Goal: Information Seeking & Learning: Understand process/instructions

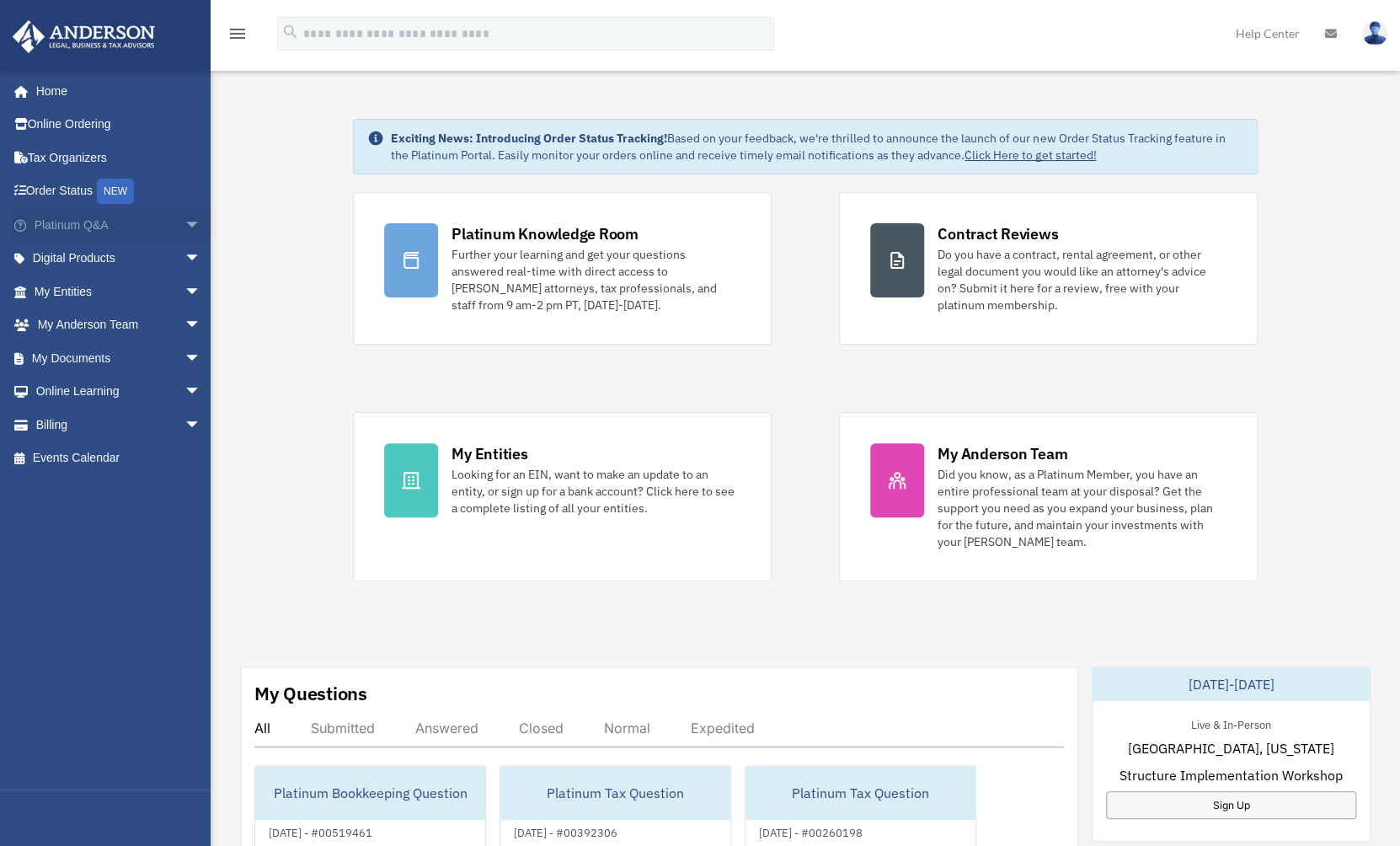
click at [184, 221] on span "arrow_drop_down" at bounding box center [201, 225] width 34 height 35
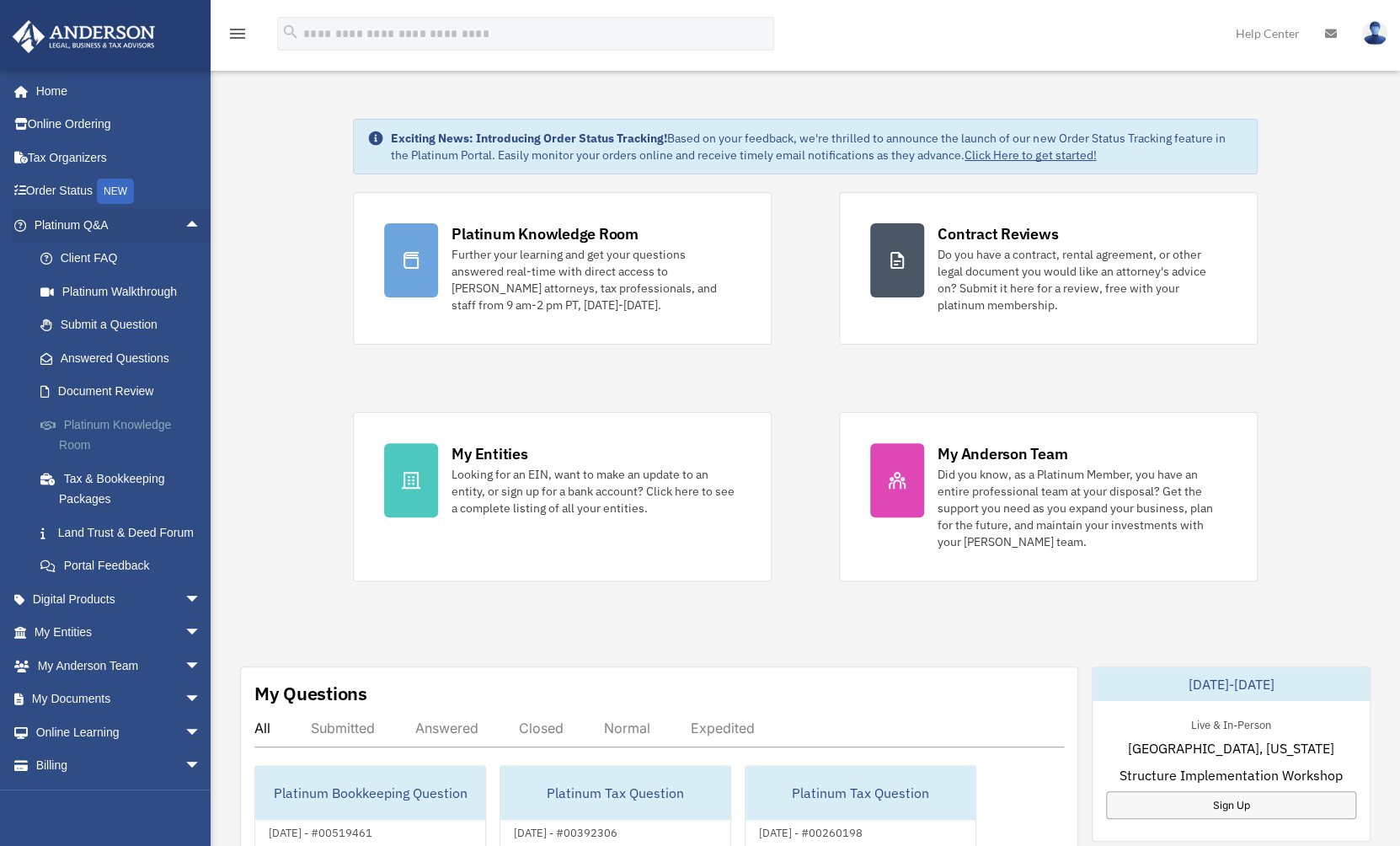
click at [113, 421] on link "Platinum Knowledge Room" at bounding box center [125, 434] width 203 height 54
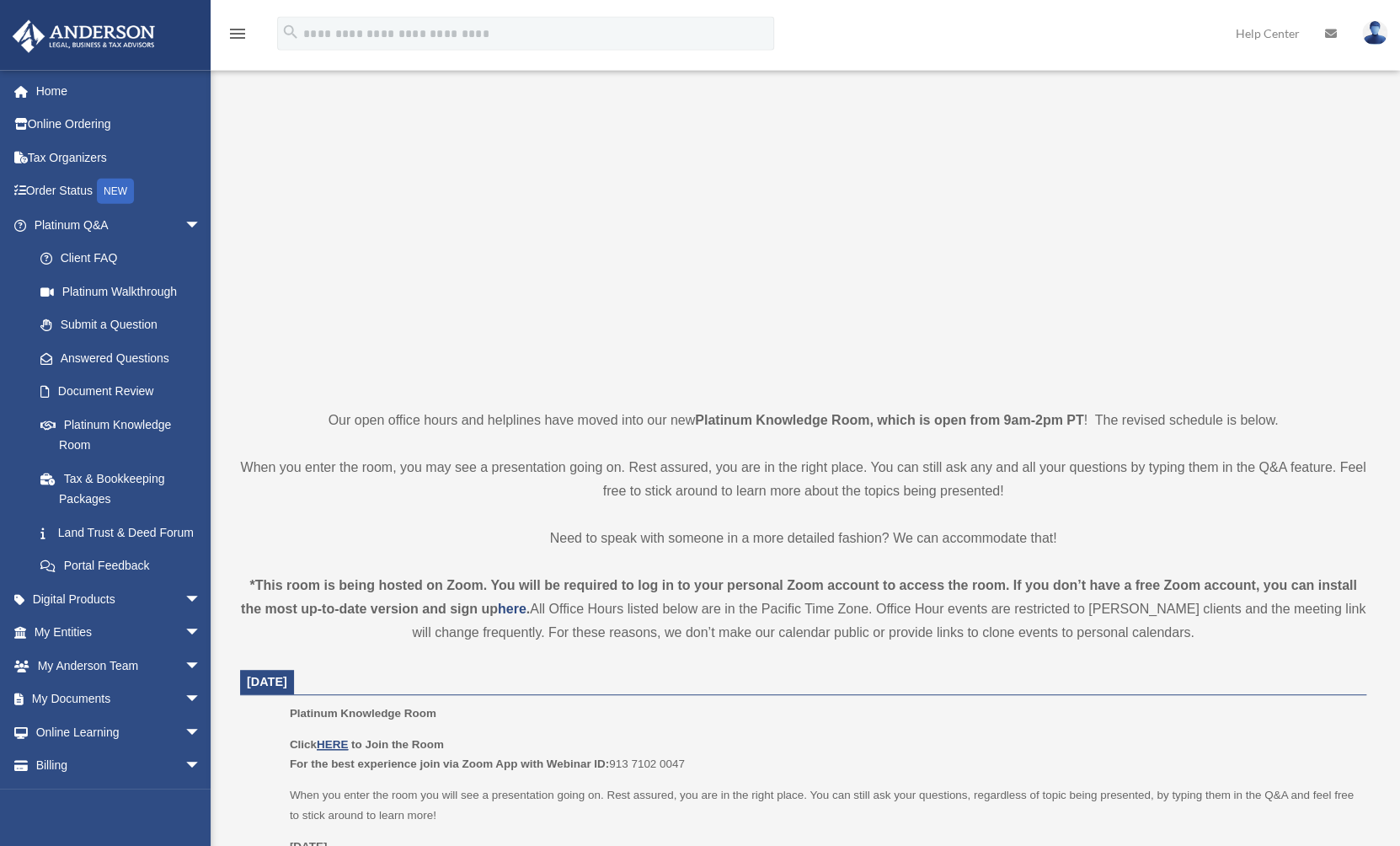
scroll to position [91, 0]
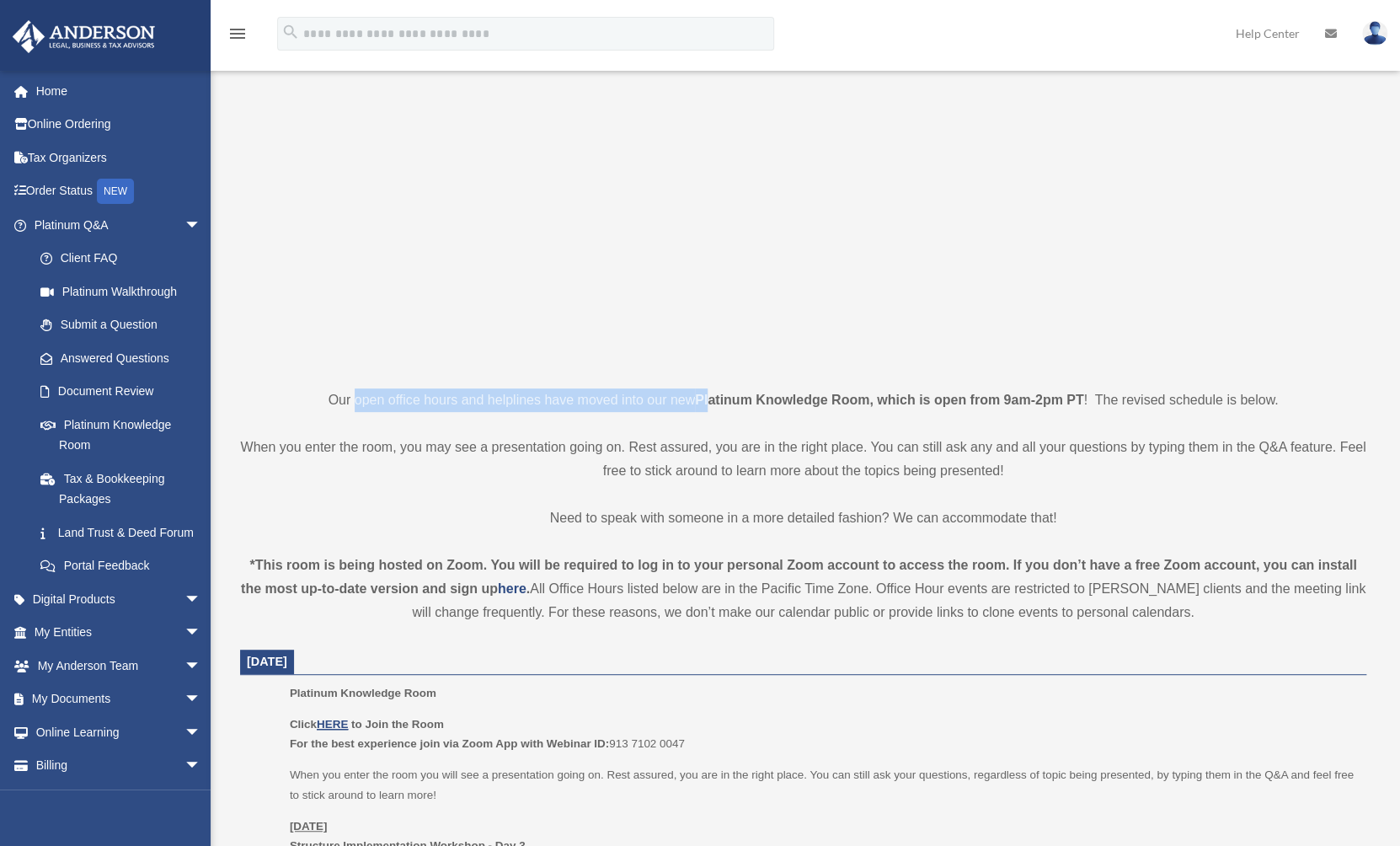
drag, startPoint x: 355, startPoint y: 398, endPoint x: 710, endPoint y: 386, distance: 355.2
click at [700, 455] on p "When you enter the room, you may see a presentation going on. Rest assured, you…" at bounding box center [802, 459] width 1126 height 47
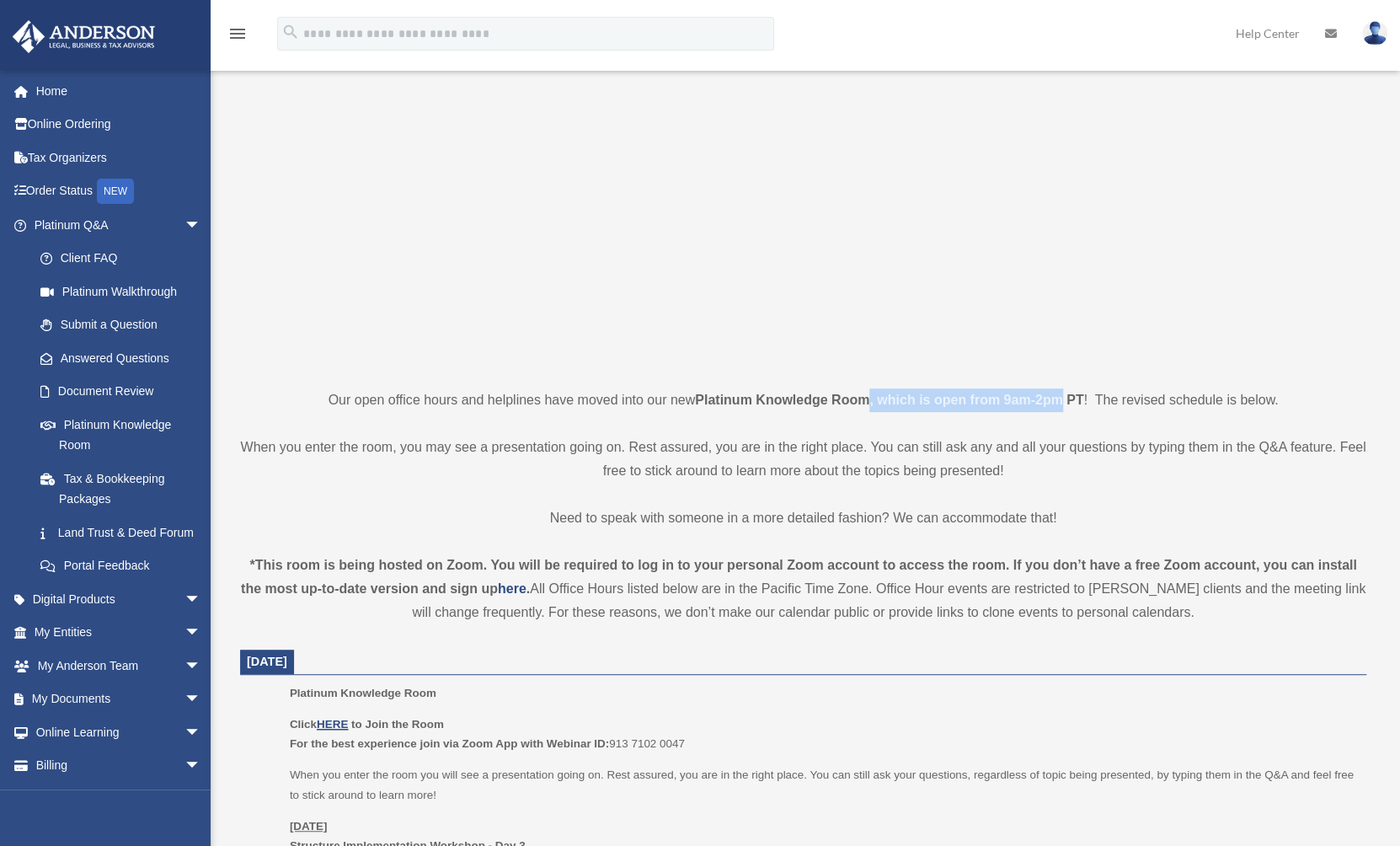
drag, startPoint x: 952, startPoint y: 401, endPoint x: 1060, endPoint y: 397, distance: 108.1
click at [1060, 397] on strong "Platinum Knowledge Room, which is open from 9am-2pm PT" at bounding box center [888, 399] width 388 height 14
click at [1095, 397] on p "Our open office hours and helplines have moved into our new Platinum Knowledge …" at bounding box center [802, 399] width 1126 height 24
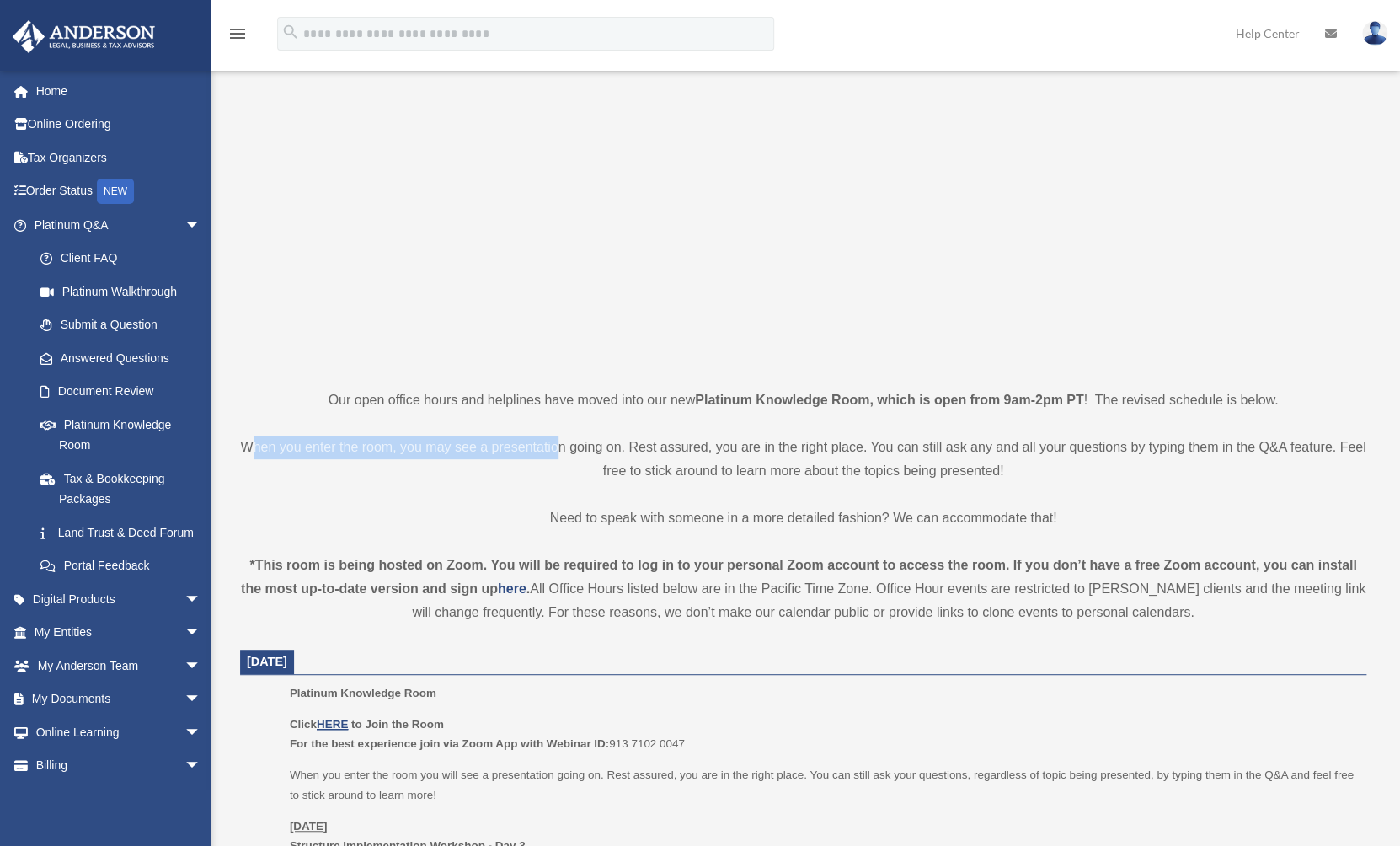
drag, startPoint x: 271, startPoint y: 450, endPoint x: 569, endPoint y: 450, distance: 298.0
click at [569, 450] on p "When you enter the room, you may see a presentation going on. Rest assured, you…" at bounding box center [802, 459] width 1126 height 47
click at [630, 448] on p "When you enter the room, you may see a presentation going on. Rest assured, you…" at bounding box center [802, 459] width 1126 height 47
drag, startPoint x: 645, startPoint y: 449, endPoint x: 736, endPoint y: 447, distance: 91.0
click at [736, 447] on p "When you enter the room, you may see a presentation going on. Rest assured, you…" at bounding box center [802, 459] width 1126 height 47
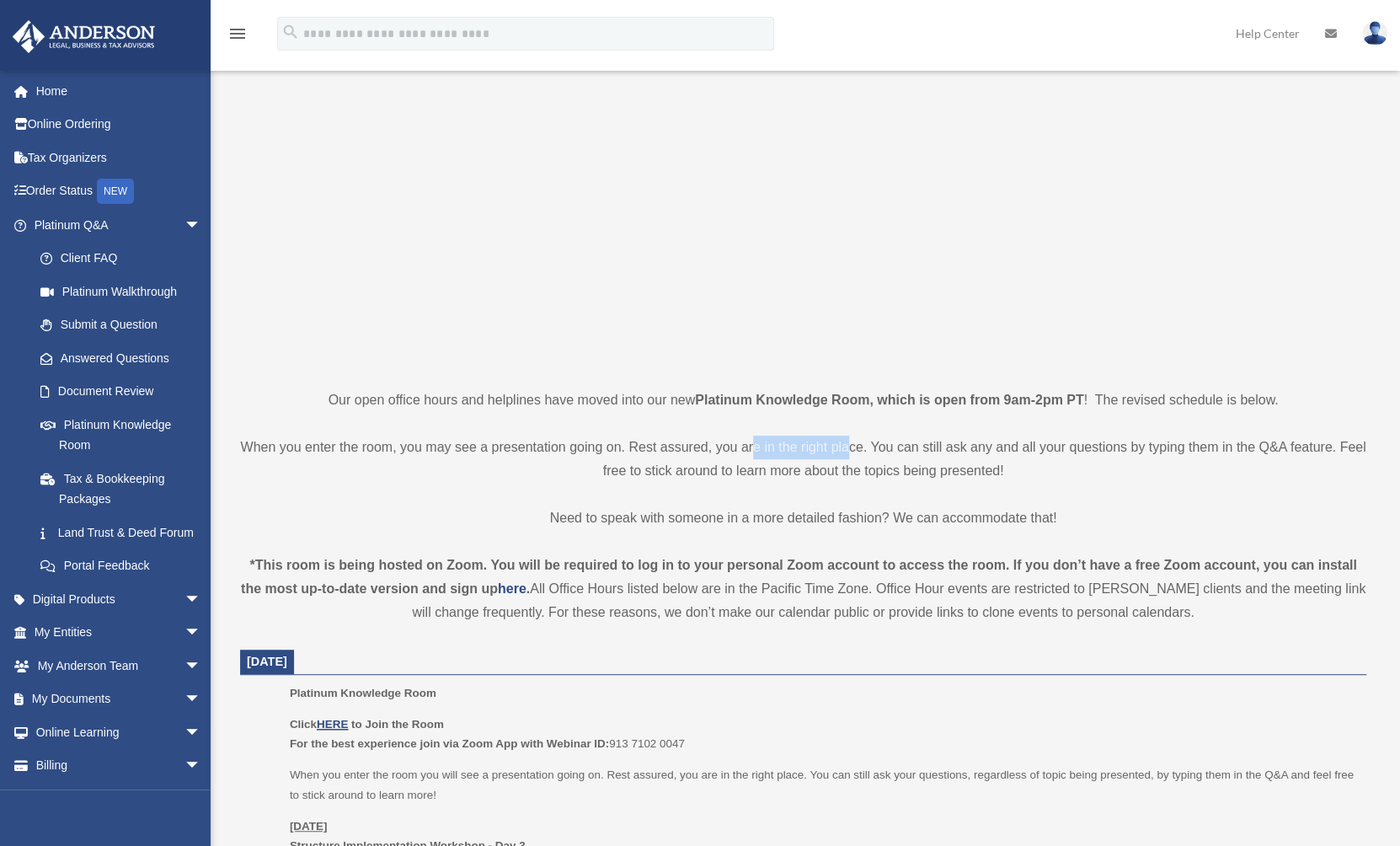
drag, startPoint x: 771, startPoint y: 445, endPoint x: 862, endPoint y: 444, distance: 91.0
click at [862, 444] on p "When you enter the room, you may see a presentation going on. Rest assured, you…" at bounding box center [802, 459] width 1126 height 47
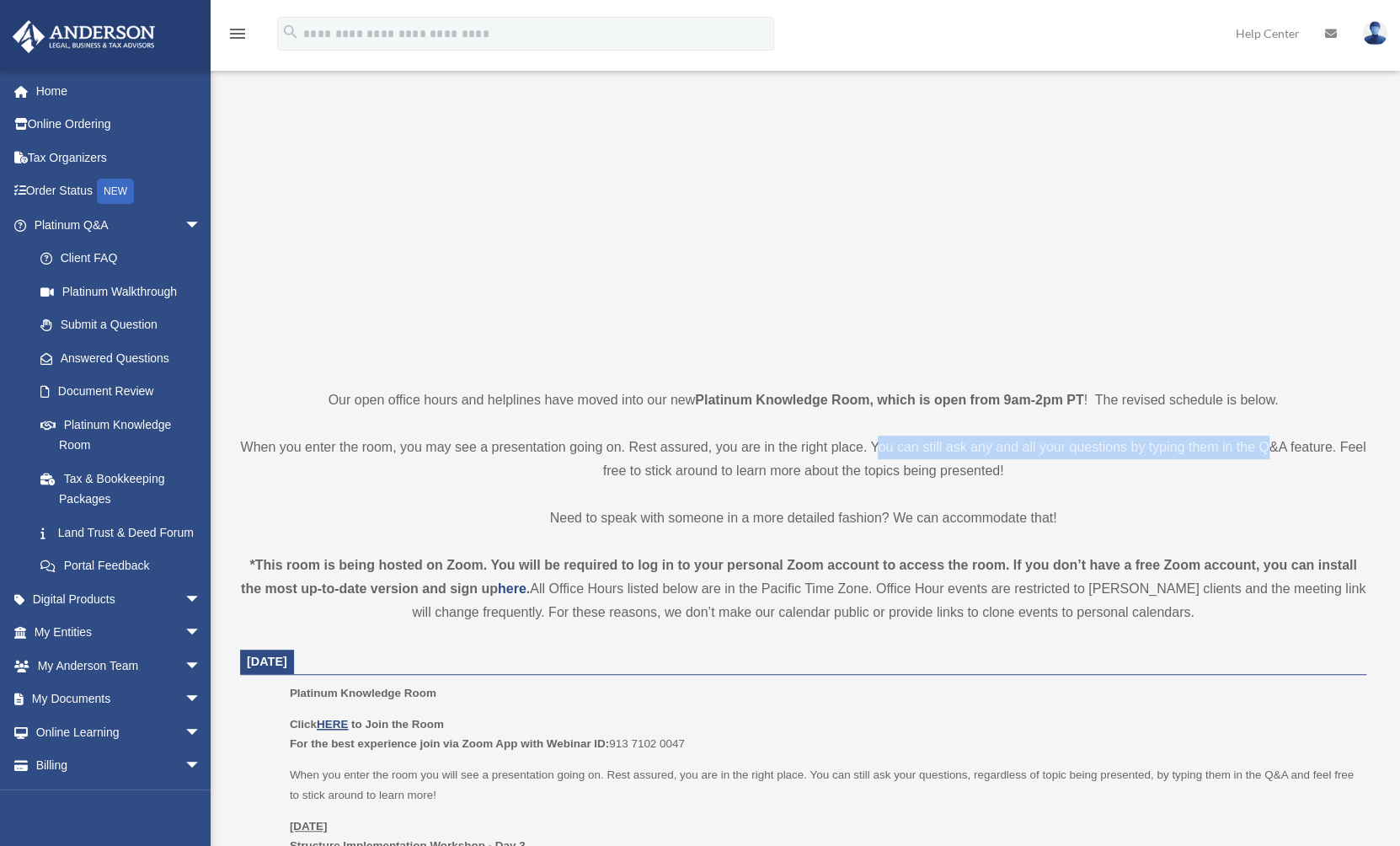
drag, startPoint x: 889, startPoint y: 444, endPoint x: 1283, endPoint y: 443, distance: 394.0
click at [1283, 443] on p "When you enter the room, you may see a presentation going on. Rest assured, you…" at bounding box center [802, 459] width 1126 height 47
click at [1296, 445] on p "When you enter the room, you may see a presentation going on. Rest assured, you…" at bounding box center [802, 459] width 1126 height 47
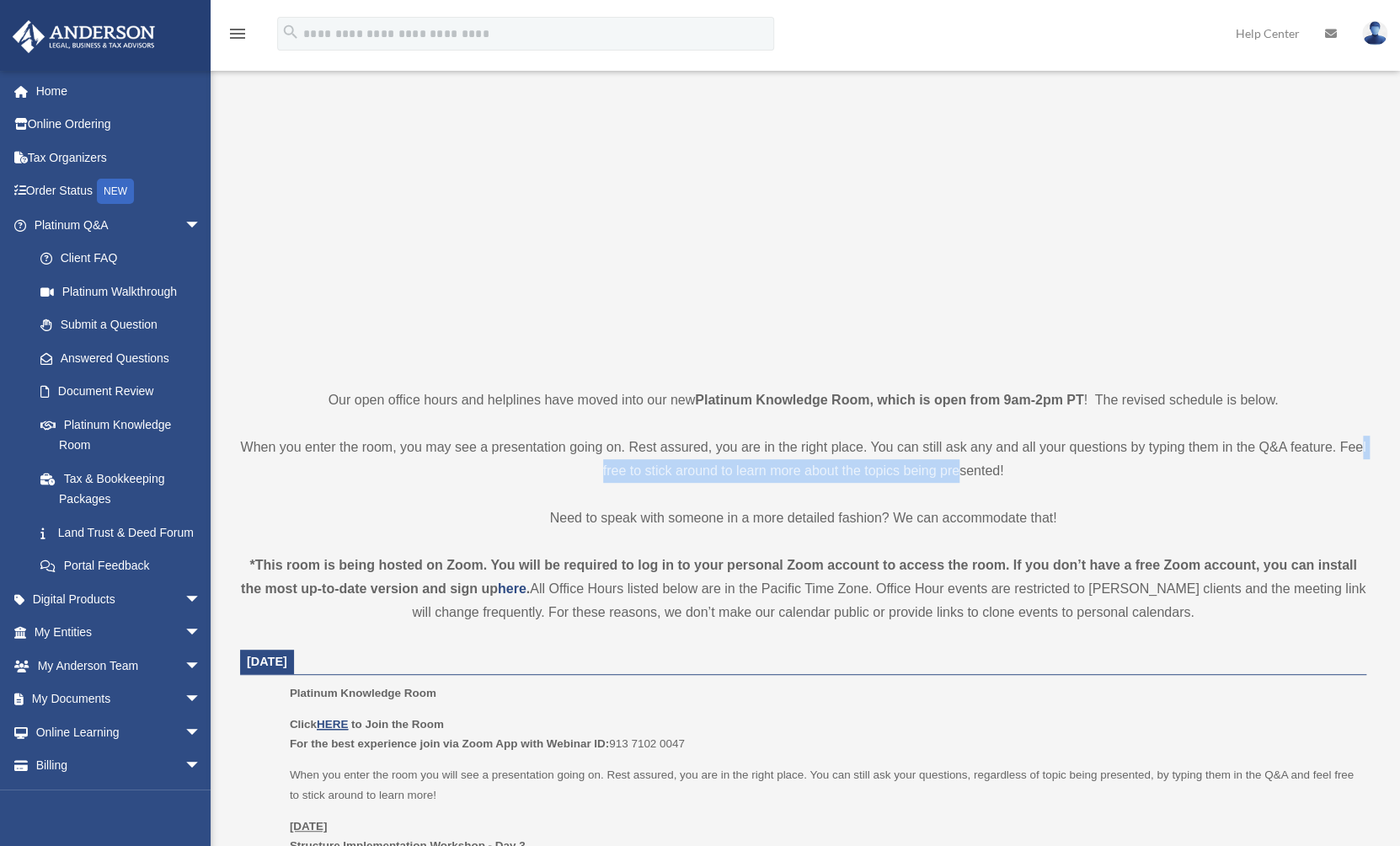
drag, startPoint x: 615, startPoint y: 467, endPoint x: 981, endPoint y: 463, distance: 366.0
click at [981, 463] on p "When you enter the room, you may see a presentation going on. Rest assured, you…" at bounding box center [802, 459] width 1126 height 47
drag, startPoint x: 570, startPoint y: 514, endPoint x: 556, endPoint y: 514, distance: 14.0
click at [570, 514] on p "Need to speak with someone in a more detailed fashion? We can accommodate that!" at bounding box center [802, 517] width 1126 height 24
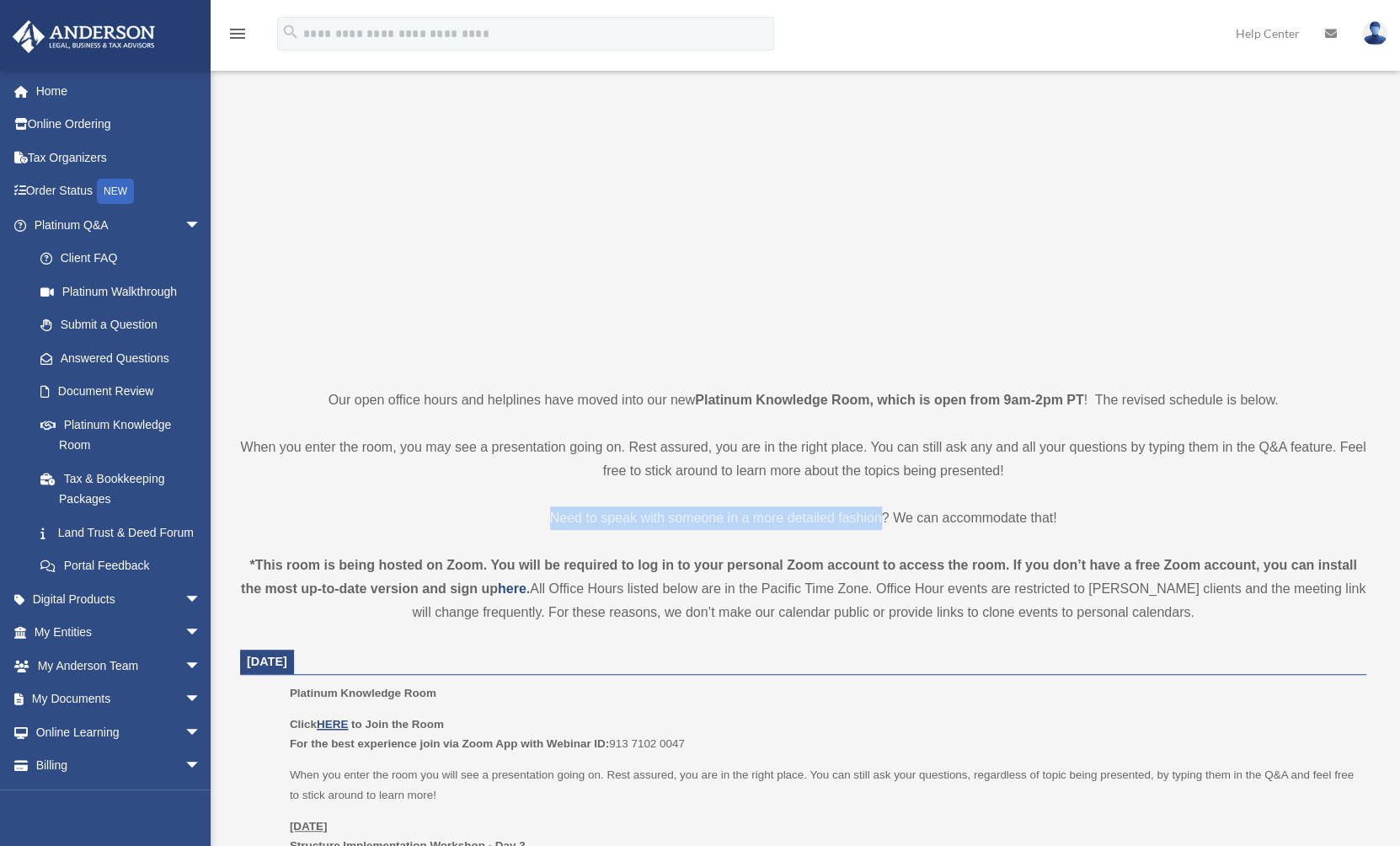
drag, startPoint x: 548, startPoint y: 515, endPoint x: 881, endPoint y: 508, distance: 333.1
click at [881, 508] on p "Need to speak with someone in a more detailed fashion? We can accommodate that!" at bounding box center [802, 517] width 1126 height 24
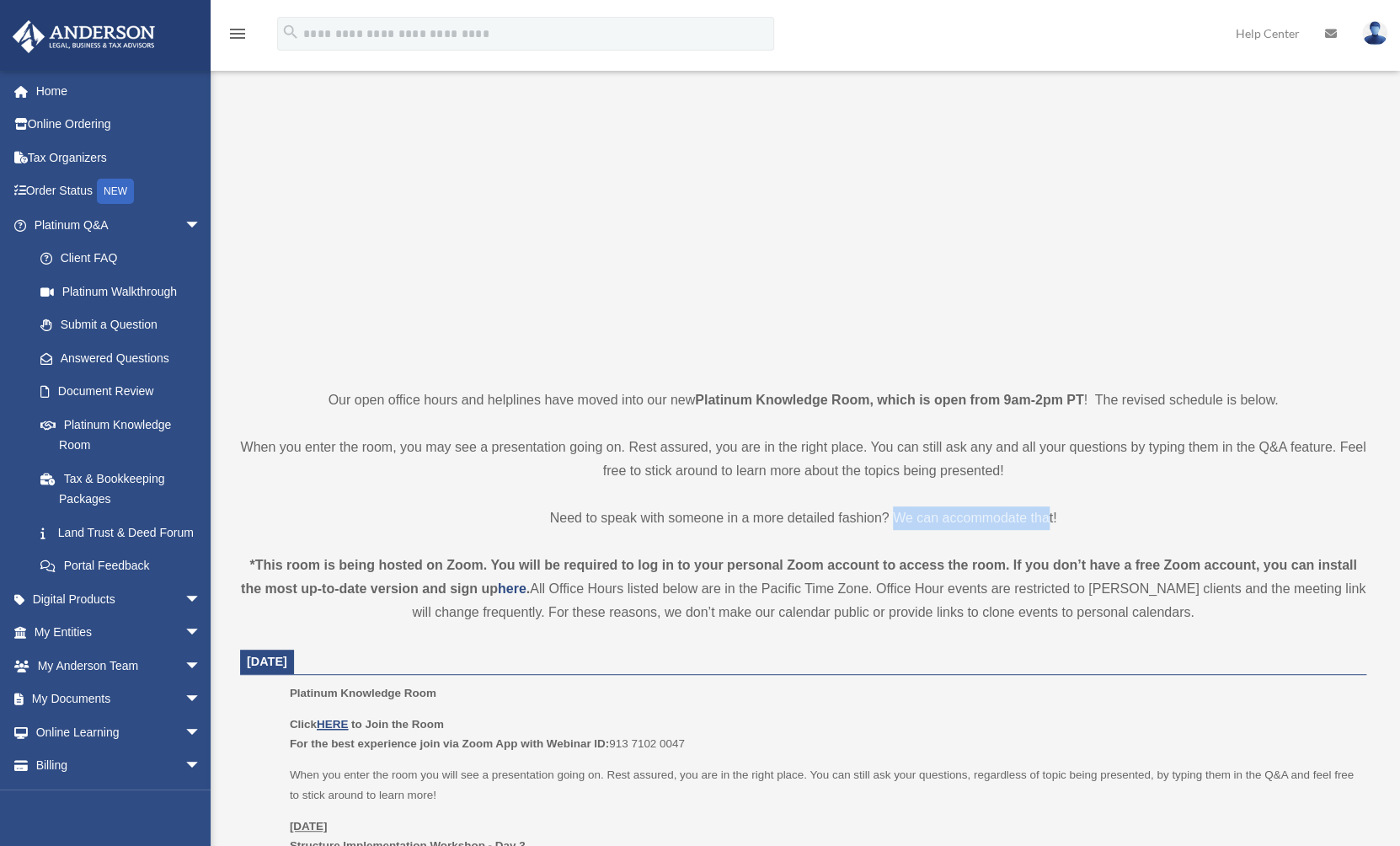
drag, startPoint x: 892, startPoint y: 508, endPoint x: 1048, endPoint y: 516, distance: 156.2
click at [1048, 516] on p "Need to speak with someone in a more detailed fashion? We can accommodate that!" at bounding box center [802, 517] width 1126 height 24
click at [1049, 515] on p "Need to speak with someone in a more detailed fashion? We can accommodate that!" at bounding box center [802, 517] width 1126 height 24
drag, startPoint x: 252, startPoint y: 561, endPoint x: 479, endPoint y: 555, distance: 227.1
click at [479, 555] on div "*This room is being hosted on Zoom. You will be required to log in to your pers…" at bounding box center [802, 588] width 1126 height 71
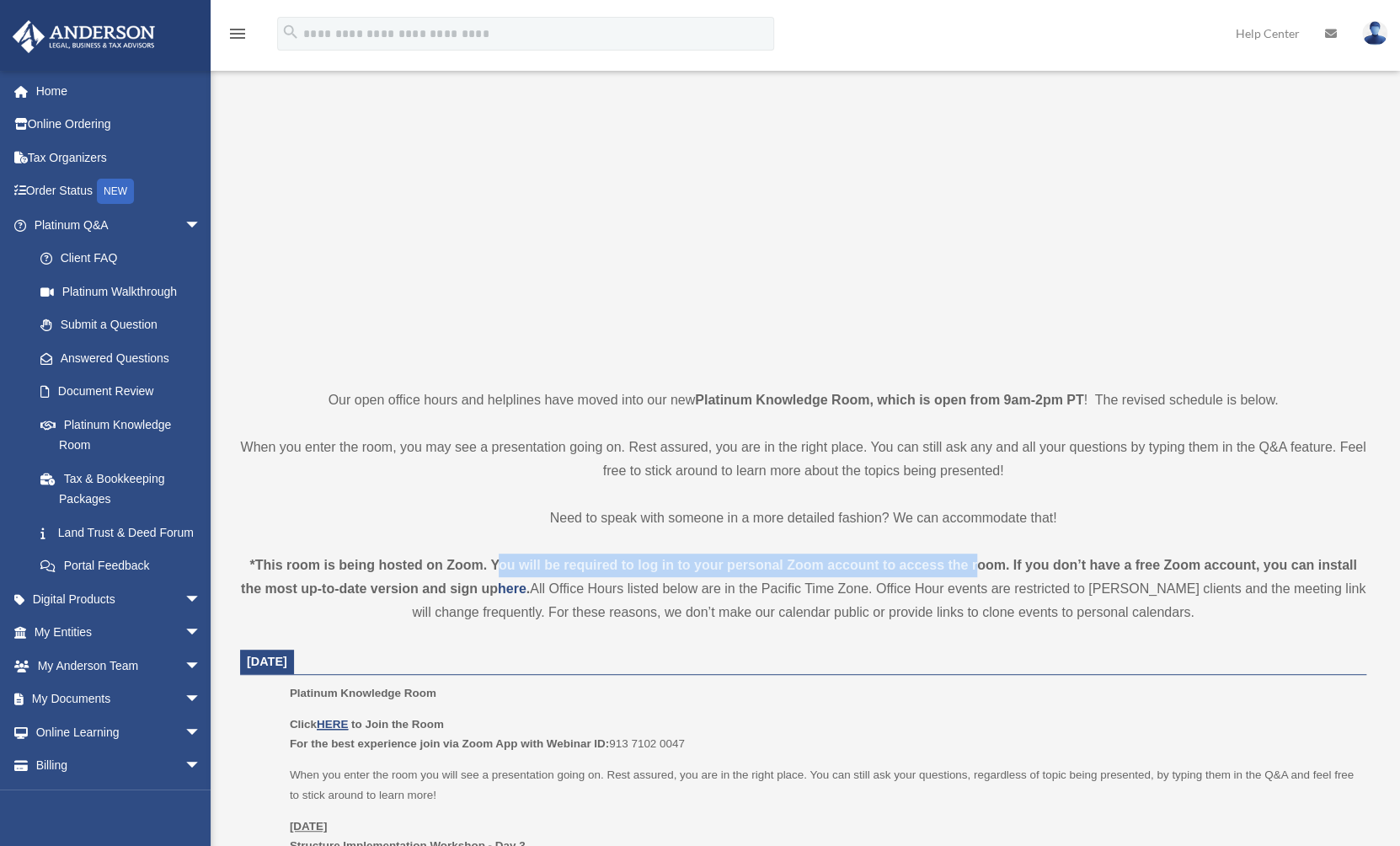
drag, startPoint x: 508, startPoint y: 562, endPoint x: 985, endPoint y: 567, distance: 477.0
click at [985, 564] on div "*This room is being hosted on Zoom. You will be required to log in to your pers…" at bounding box center [802, 588] width 1126 height 71
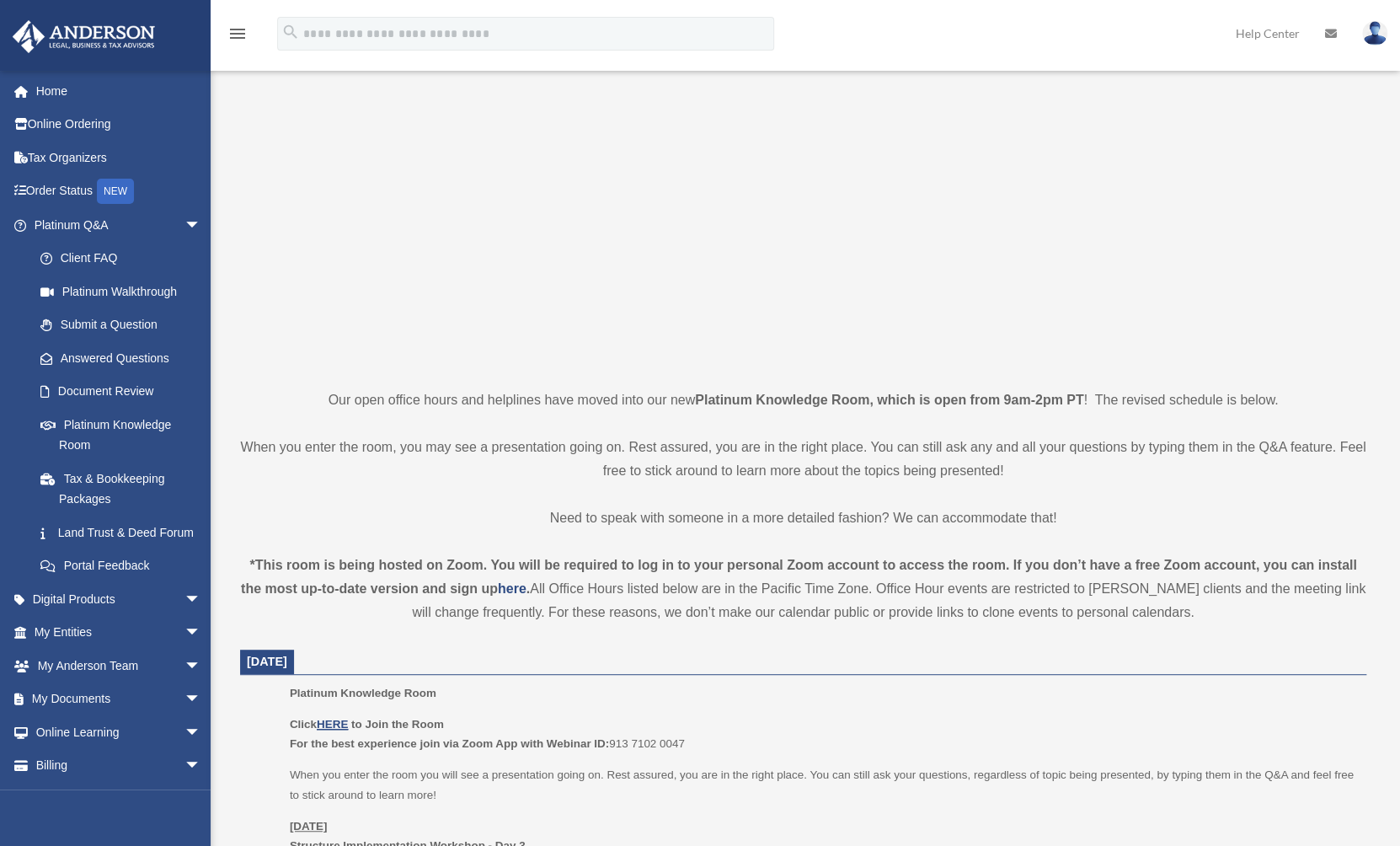
click at [919, 582] on div "*This room is being hosted on Zoom. You will be required to log in to your pers…" at bounding box center [802, 588] width 1126 height 71
drag, startPoint x: 1050, startPoint y: 562, endPoint x: 1256, endPoint y: 562, distance: 206.0
click at [1256, 562] on strong "*This room is being hosted on Zoom. You will be required to log in to your pers…" at bounding box center [799, 577] width 1117 height 38
click at [1295, 563] on strong "*This room is being hosted on Zoom. You will be required to log in to your pers…" at bounding box center [799, 577] width 1117 height 38
drag, startPoint x: 379, startPoint y: 584, endPoint x: 511, endPoint y: 584, distance: 132.0
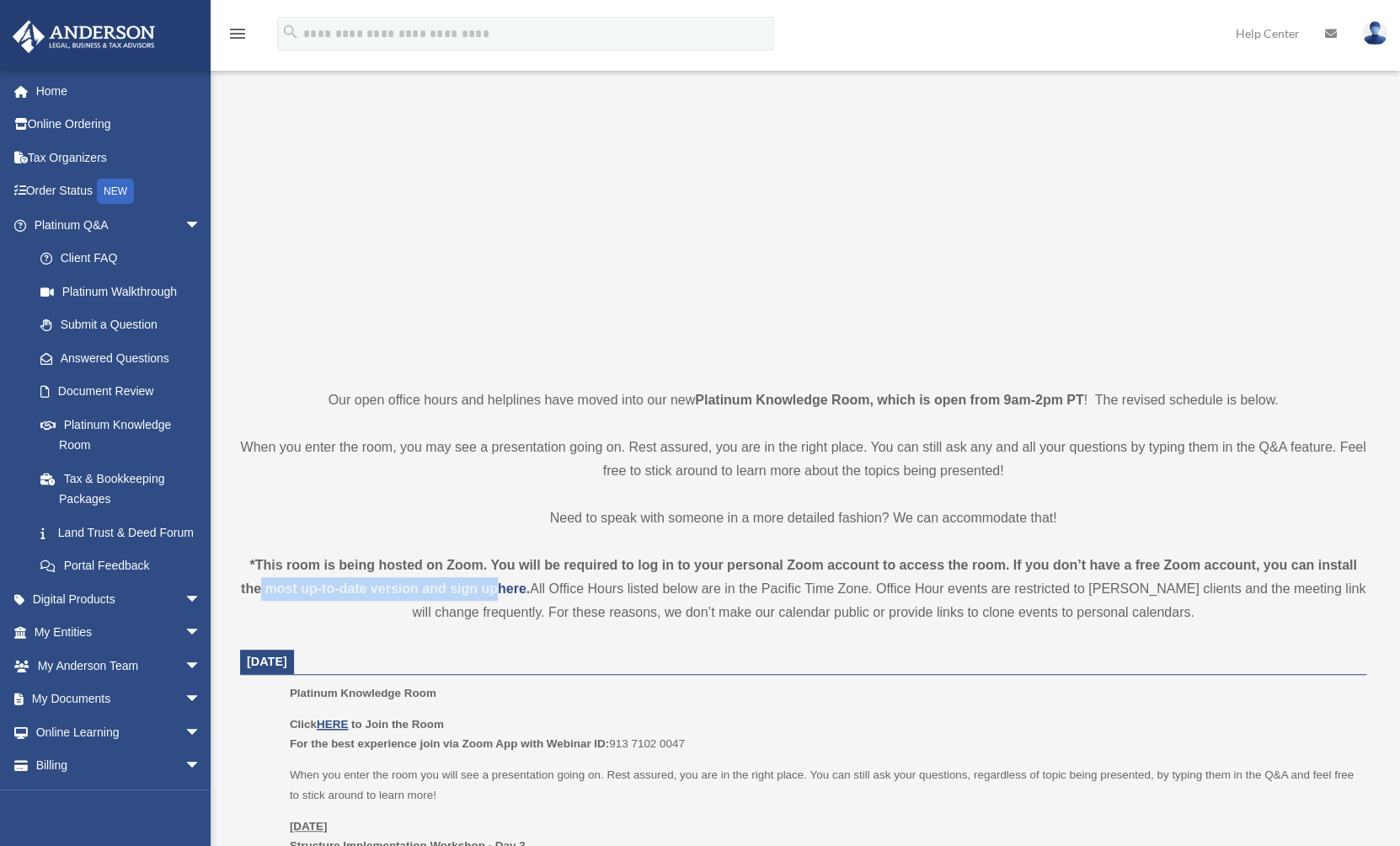
click at [511, 584] on strong "*This room is being hosted on Zoom. You will be required to log in to your pers…" at bounding box center [799, 577] width 1117 height 38
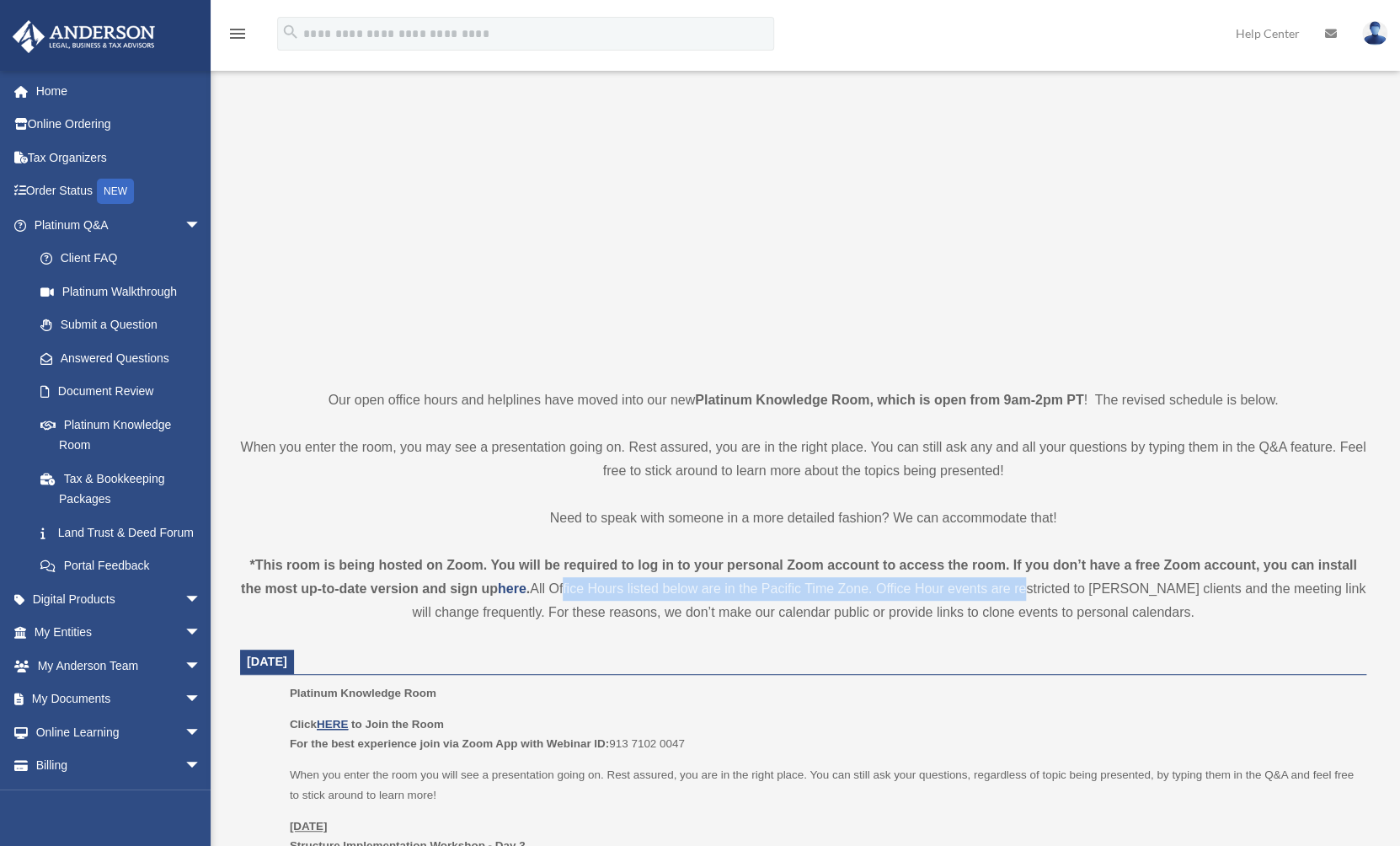
drag, startPoint x: 576, startPoint y: 589, endPoint x: 1058, endPoint y: 593, distance: 482.0
click at [1052, 593] on div "*This room is being hosted on Zoom. You will be required to log in to your pers…" at bounding box center [802, 588] width 1126 height 71
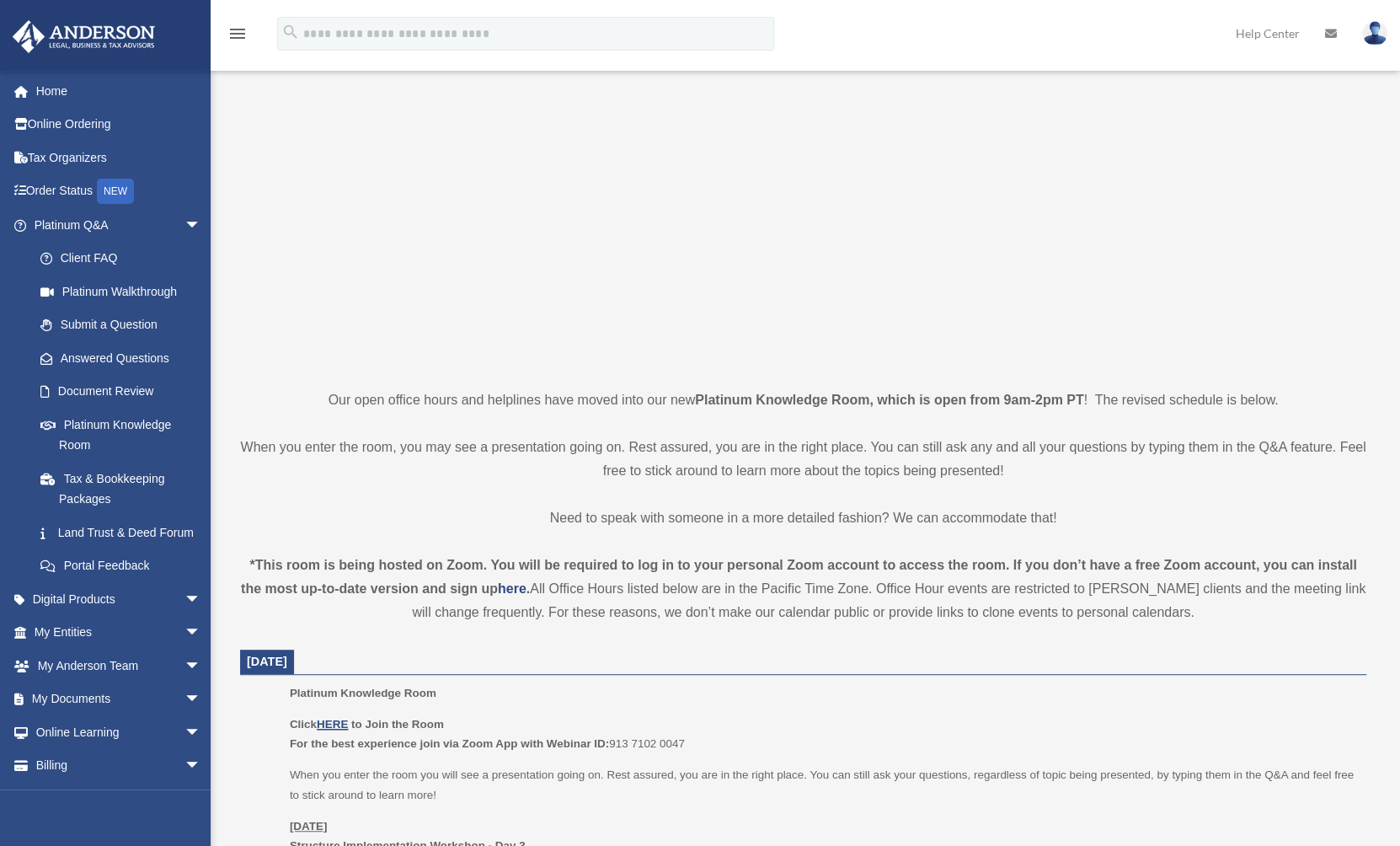
click at [1031, 613] on div "*This room is being hosted on Zoom. You will be required to log in to your pers…" at bounding box center [802, 588] width 1126 height 71
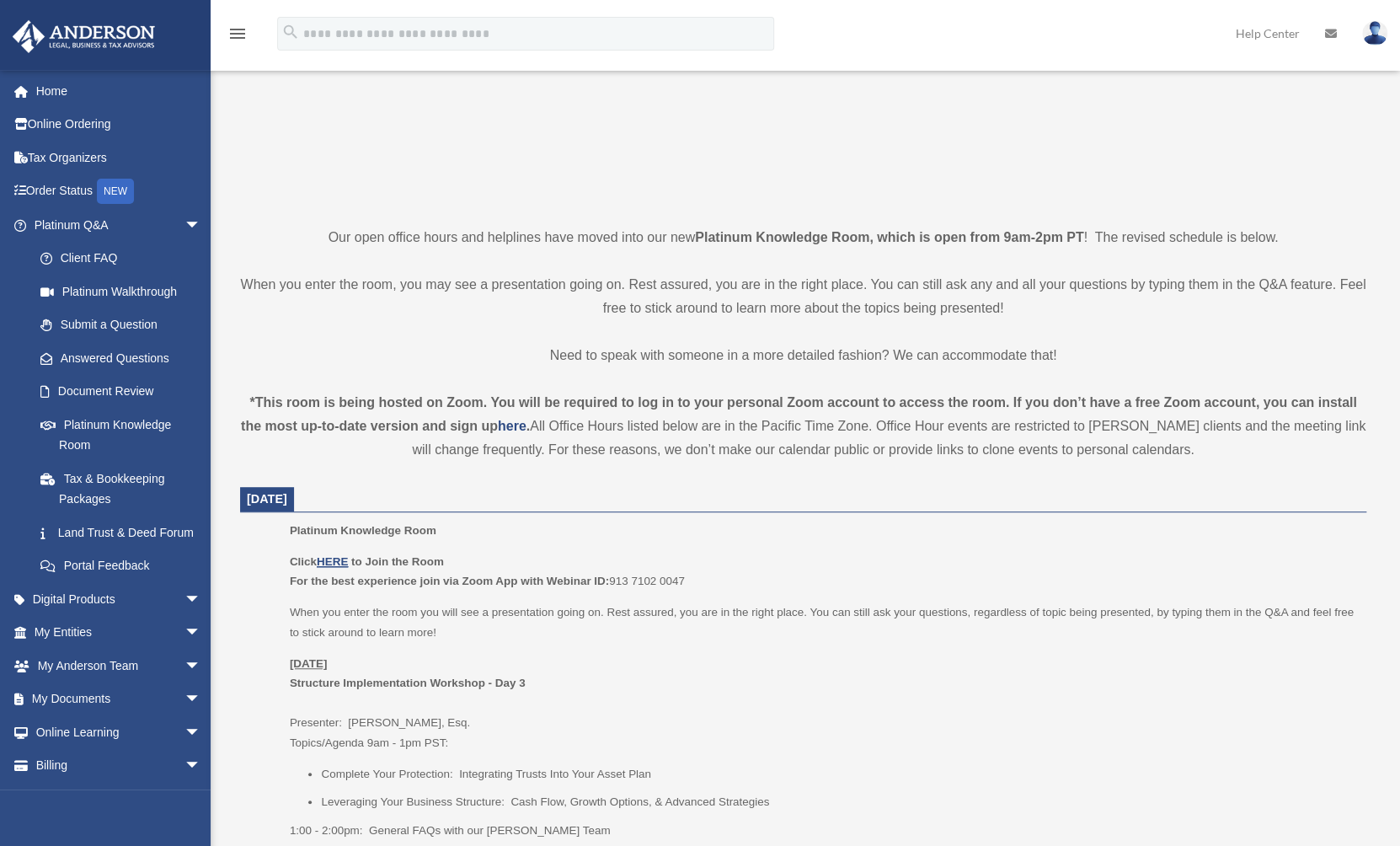
scroll to position [271, 0]
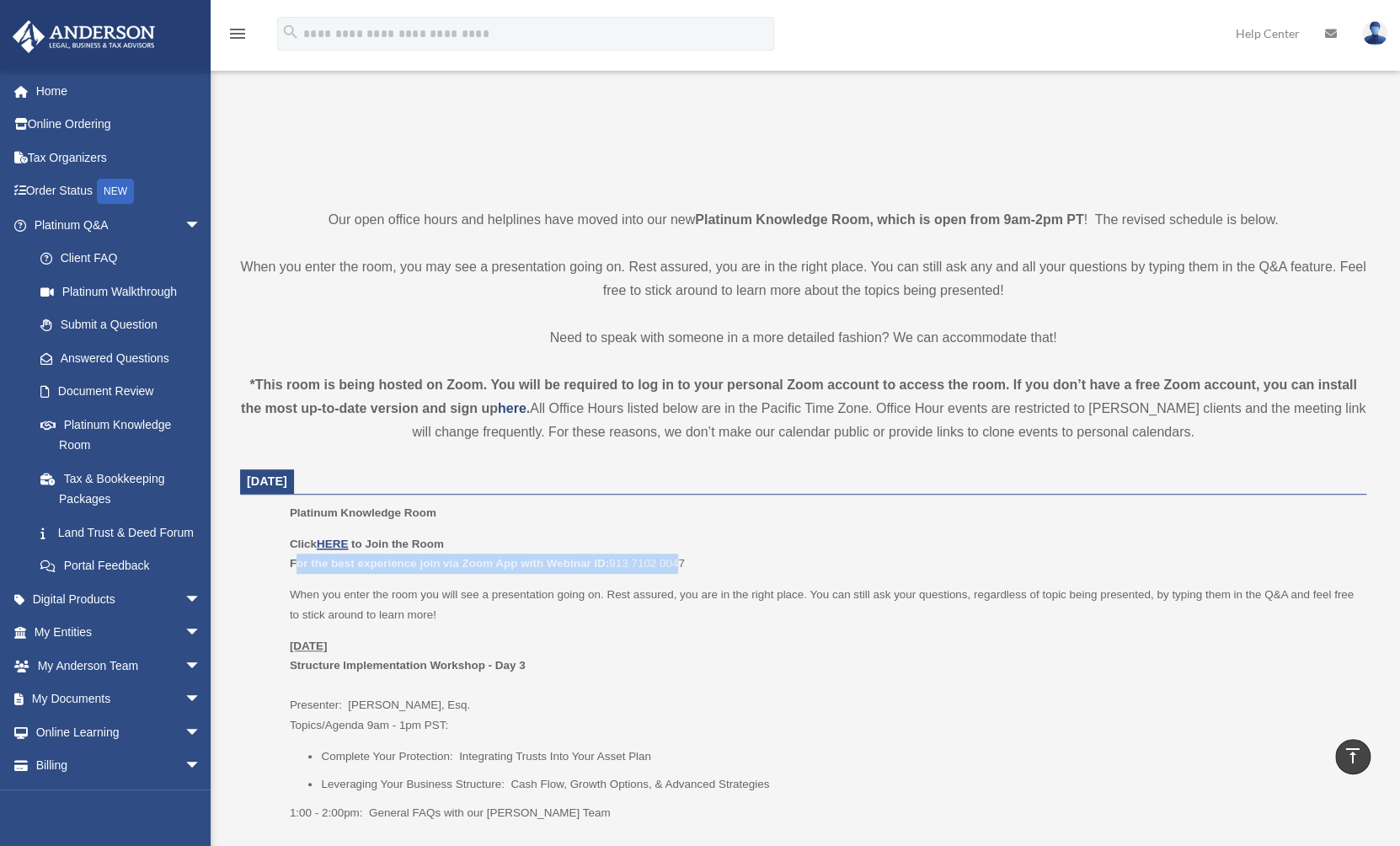
drag, startPoint x: 296, startPoint y: 566, endPoint x: 683, endPoint y: 566, distance: 387.0
click at [683, 566] on p "Click HERE to Join the Room For the best experience join via Zoom App with Webi…" at bounding box center [822, 554] width 1065 height 40
click at [616, 590] on p "When you enter the room you will see a presentation going on. Rest assured, you…" at bounding box center [822, 604] width 1065 height 40
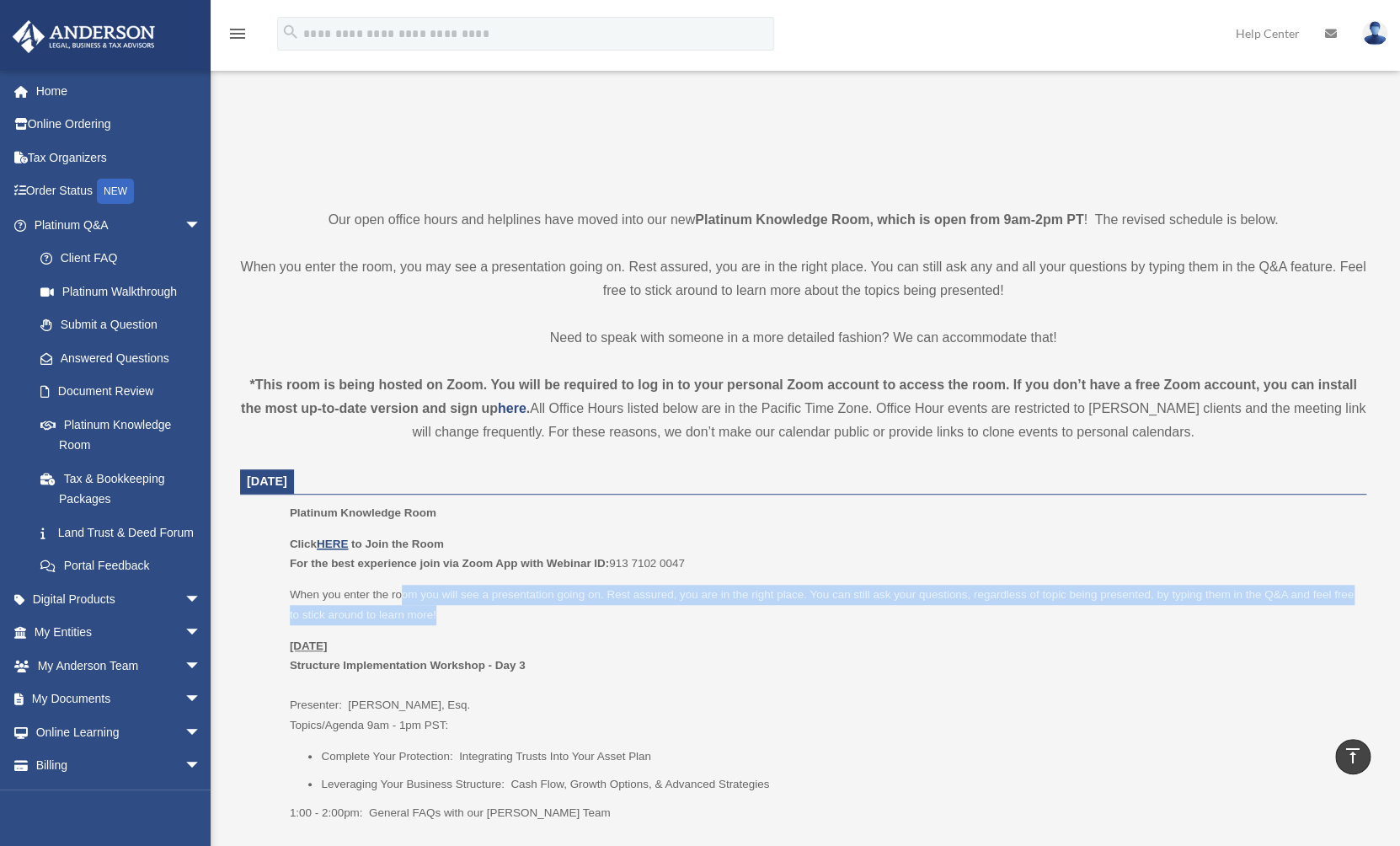
drag, startPoint x: 436, startPoint y: 601, endPoint x: 568, endPoint y: 631, distance: 135.4
click at [546, 628] on div "Click HERE to Join the Room For the best experience join via Zoom App with Webi…" at bounding box center [822, 679] width 1065 height 289
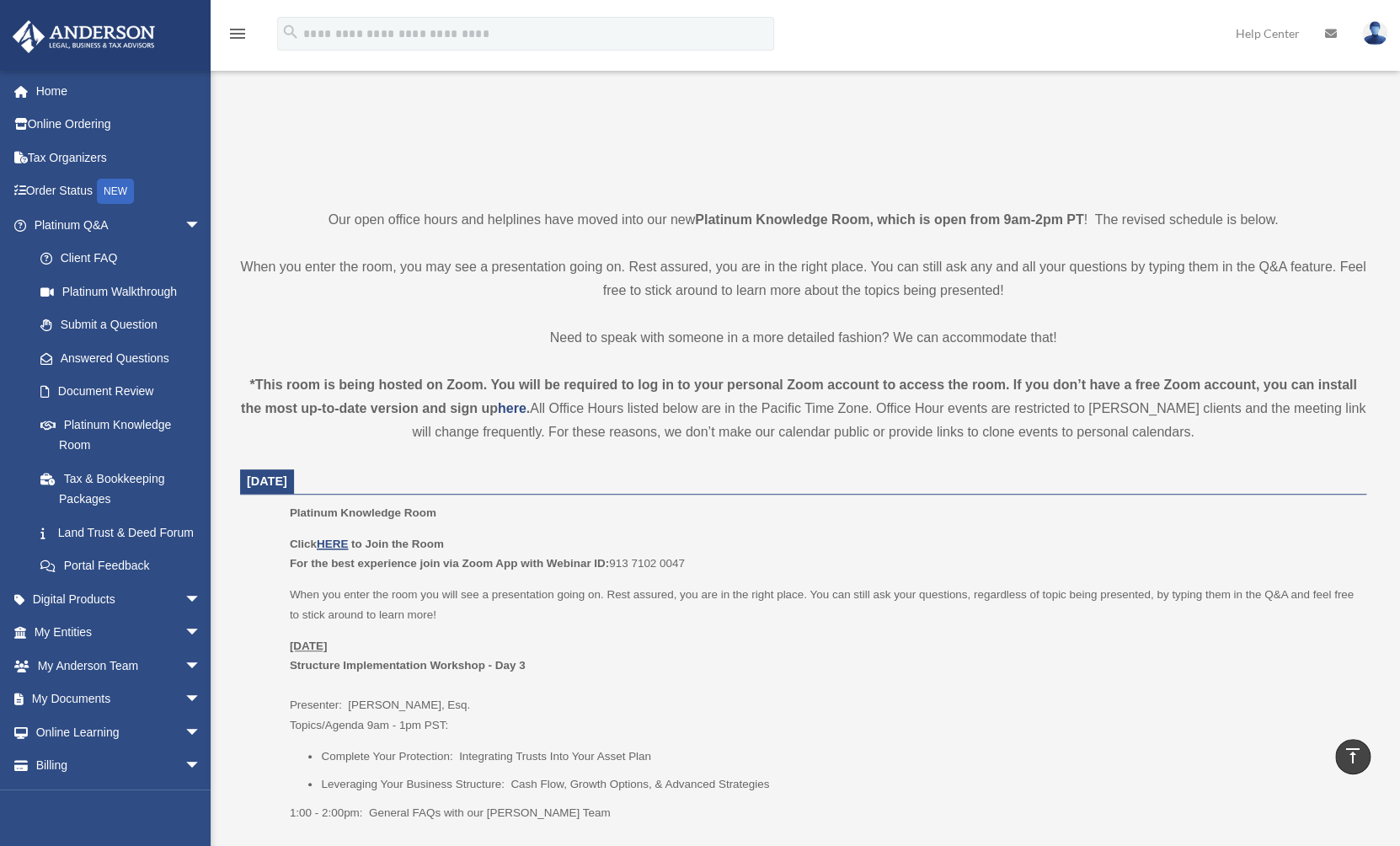
click at [667, 629] on div "Click HERE to Join the Room For the best experience join via Zoom App with Webi…" at bounding box center [822, 679] width 1065 height 289
drag, startPoint x: 521, startPoint y: 668, endPoint x: 576, endPoint y: 669, distance: 55.0
click at [576, 669] on p "[DATE] Structure Implementation Workshop - Day 3 Presenter: [PERSON_NAME], Esq.…" at bounding box center [822, 685] width 1065 height 99
click at [622, 596] on p "When you enter the room you will see a presentation going on. Rest assured, you…" at bounding box center [822, 604] width 1065 height 40
click at [333, 540] on u "HERE" at bounding box center [332, 543] width 31 height 12
